Goal: Information Seeking & Learning: Find specific fact

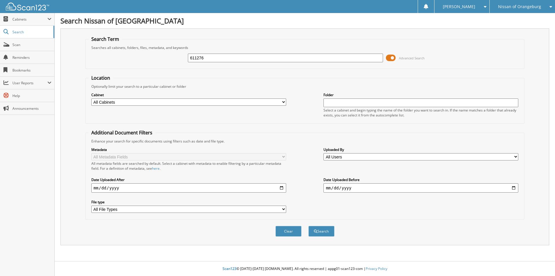
type input "611276"
click at [308, 225] on button "Search" at bounding box center [321, 230] width 26 height 11
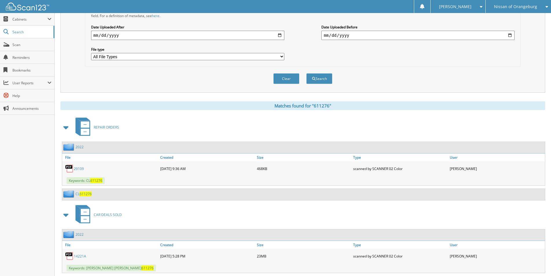
scroll to position [214, 0]
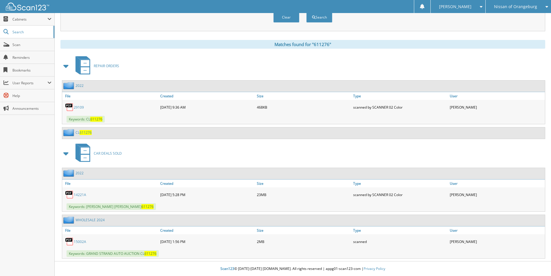
click at [80, 242] on link "15002A" at bounding box center [80, 241] width 12 height 5
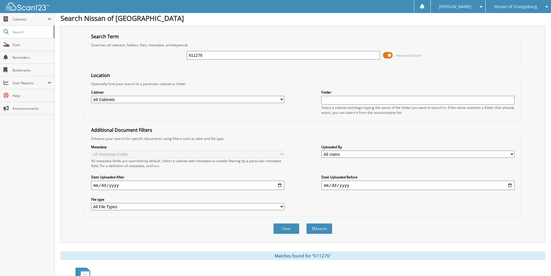
scroll to position [0, 0]
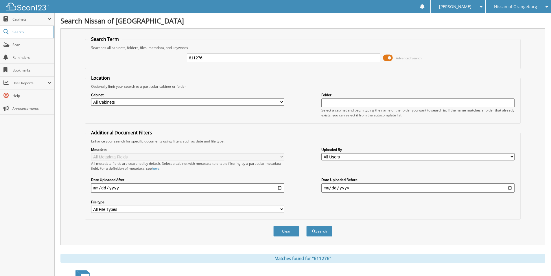
click at [278, 60] on input "611276" at bounding box center [283, 57] width 193 height 9
type input "233810"
click at [306, 225] on button "Search" at bounding box center [319, 230] width 26 height 11
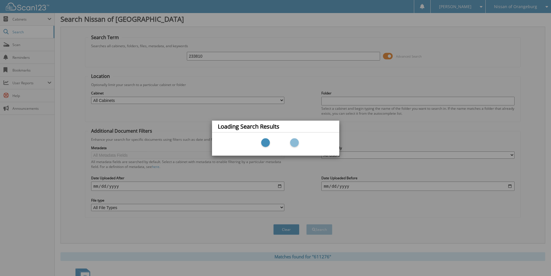
scroll to position [51, 0]
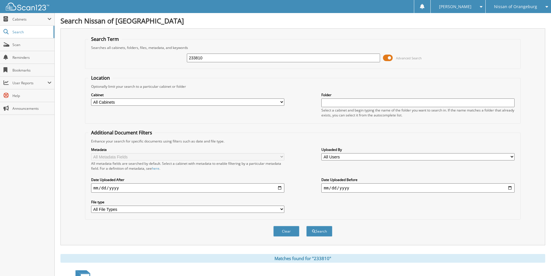
click at [218, 62] on div "233810" at bounding box center [283, 58] width 193 height 10
click at [221, 59] on input "233810" at bounding box center [283, 57] width 193 height 9
type input "15271aa"
click at [306, 225] on button "Search" at bounding box center [319, 230] width 26 height 11
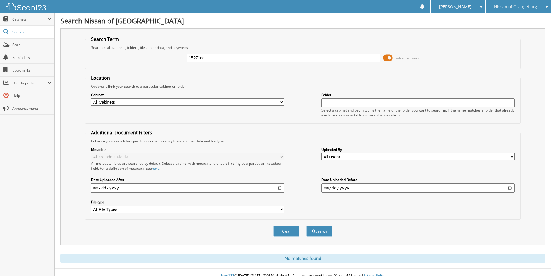
click at [521, 12] on div "Nissan of Orangeburg" at bounding box center [518, 6] width 60 height 13
click at [513, 29] on link "SUMTER CHRYSLER DODGE JEEP RAM" at bounding box center [517, 31] width 65 height 16
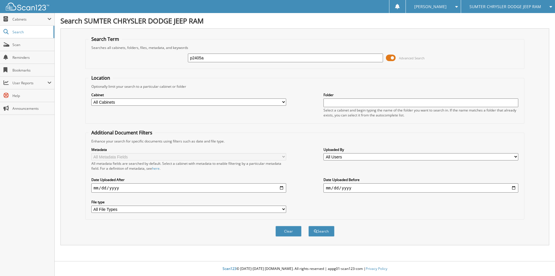
type input "p2405a"
click at [308, 225] on button "Search" at bounding box center [321, 230] width 26 height 11
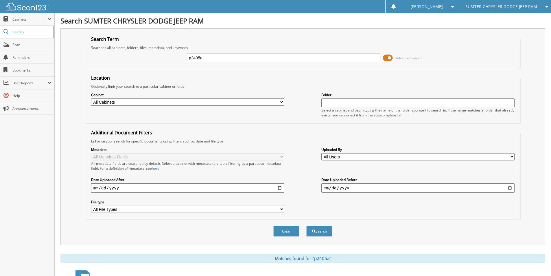
click at [490, 7] on span "SUMTER CHRYSLER DODGE JEEP RAM" at bounding box center [501, 6] width 72 height 3
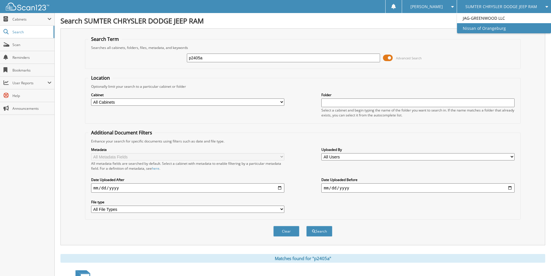
click at [489, 31] on link "Nissan of Orangeburg" at bounding box center [504, 28] width 94 height 10
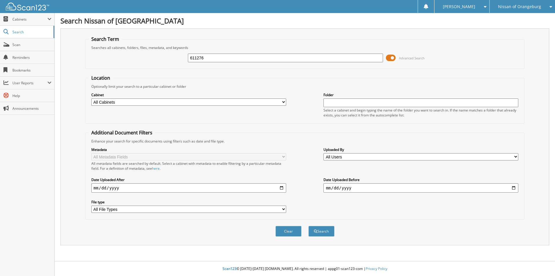
type input "611276"
click at [308, 225] on button "Search" at bounding box center [321, 230] width 26 height 11
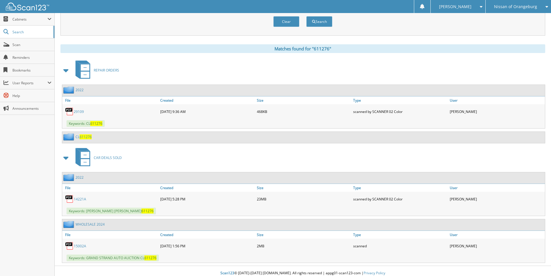
scroll to position [214, 0]
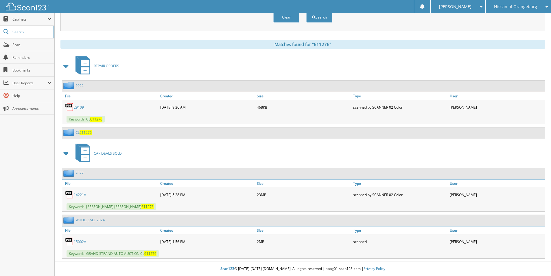
click at [81, 240] on link "15002A" at bounding box center [80, 241] width 12 height 5
click at [90, 221] on link "WHOLESALE 2024" at bounding box center [89, 219] width 29 height 5
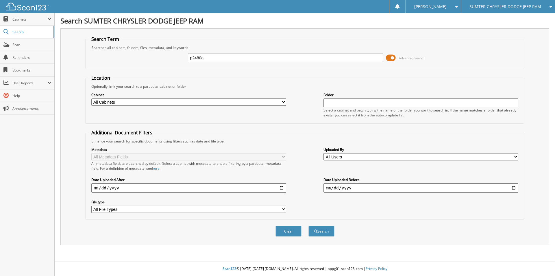
type input "p2480a"
click at [308, 225] on button "Search" at bounding box center [321, 230] width 26 height 11
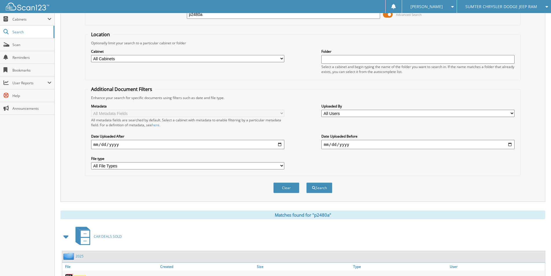
scroll to position [80, 0]
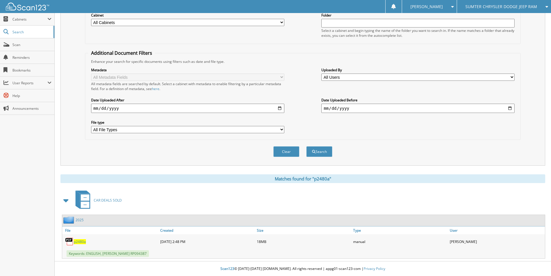
click at [76, 240] on span "p2480a" at bounding box center [80, 241] width 12 height 5
